Goal: Information Seeking & Learning: Check status

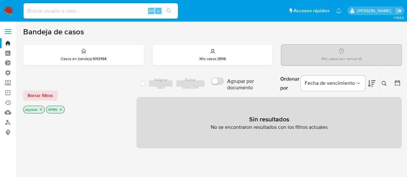
click at [74, 9] on input at bounding box center [100, 11] width 154 height 8
paste input "1237327565"
type input "1237327565"
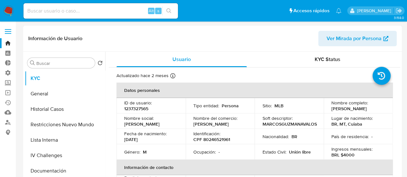
select select "10"
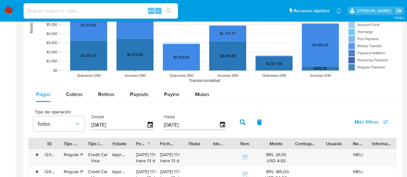
scroll to position [547, 0]
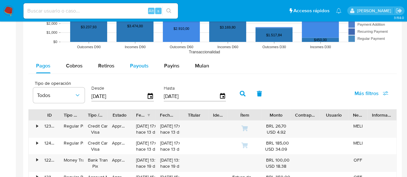
click at [140, 65] on span "Payouts" at bounding box center [139, 65] width 19 height 7
select select "10"
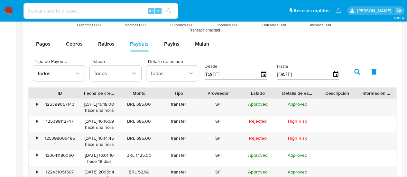
scroll to position [579, 0]
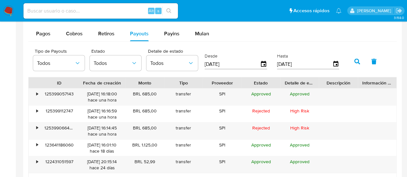
drag, startPoint x: 124, startPoint y: 82, endPoint x: 131, endPoint y: 83, distance: 7.1
click at [131, 83] on div "ID Fecha de creación Monto Tipo Proveedor Estado Detalle de estado Descripción …" at bounding box center [213, 82] width 368 height 11
click at [35, 93] on div "•" at bounding box center [34, 96] width 11 height 17
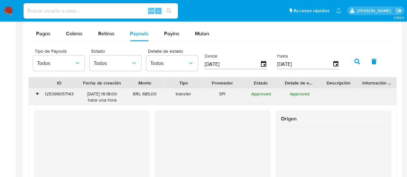
click at [35, 93] on div "•" at bounding box center [34, 96] width 11 height 17
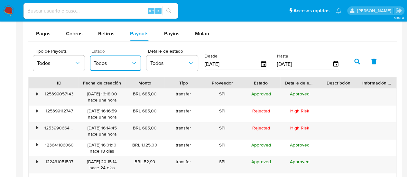
click at [127, 62] on span "Todos" at bounding box center [112, 63] width 37 height 6
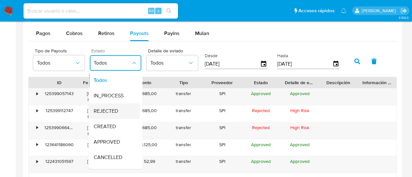
click at [122, 109] on div "REJECTED" at bounding box center [112, 111] width 37 height 15
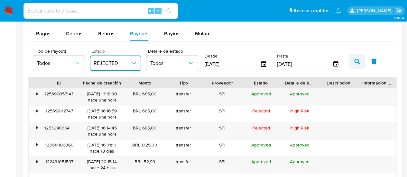
click at [353, 62] on button "button" at bounding box center [357, 61] width 17 height 15
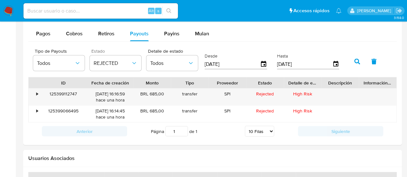
drag, startPoint x: 80, startPoint y: 83, endPoint x: 87, endPoint y: 82, distance: 6.8
click at [87, 82] on div at bounding box center [87, 82] width 12 height 11
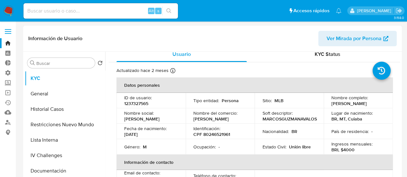
scroll to position [0, 0]
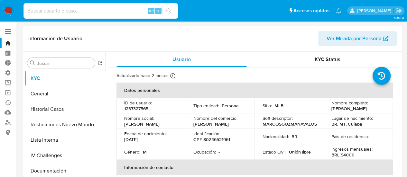
click at [145, 110] on p "1237327565" at bounding box center [136, 109] width 24 height 6
copy p "1237327565"
click at [248, 116] on td "Nombre del comercio : Marcos Guzman" at bounding box center [220, 121] width 69 height 15
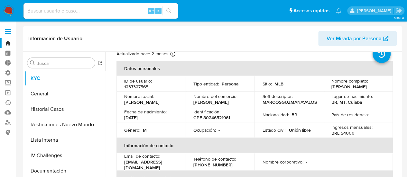
scroll to position [32, 0]
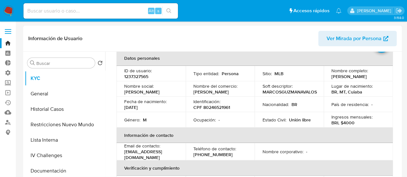
click at [57, 115] on button "Historial Casos" at bounding box center [62, 109] width 75 height 15
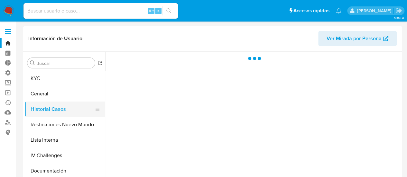
scroll to position [0, 0]
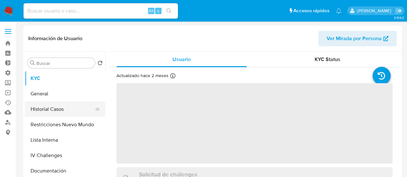
click at [46, 110] on button "Historial Casos" at bounding box center [62, 109] width 75 height 15
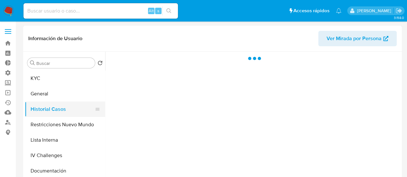
select select "10"
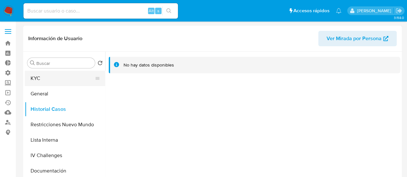
click at [49, 78] on button "KYC" at bounding box center [62, 78] width 75 height 15
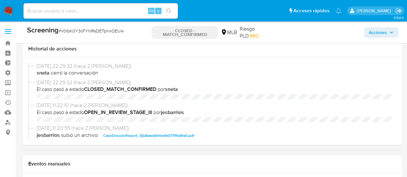
select select "10"
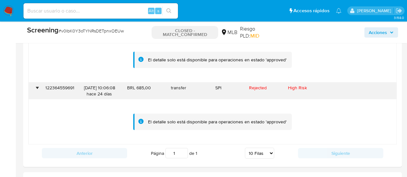
scroll to position [304, 0]
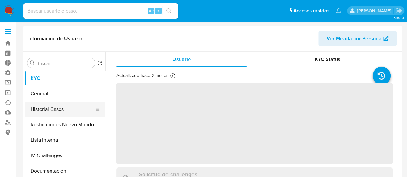
click at [55, 107] on button "Historial Casos" at bounding box center [62, 109] width 75 height 15
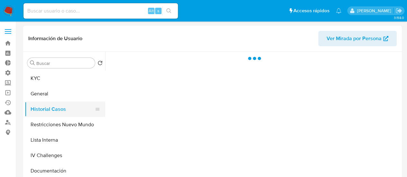
select select "10"
